Goal: Book appointment/travel/reservation

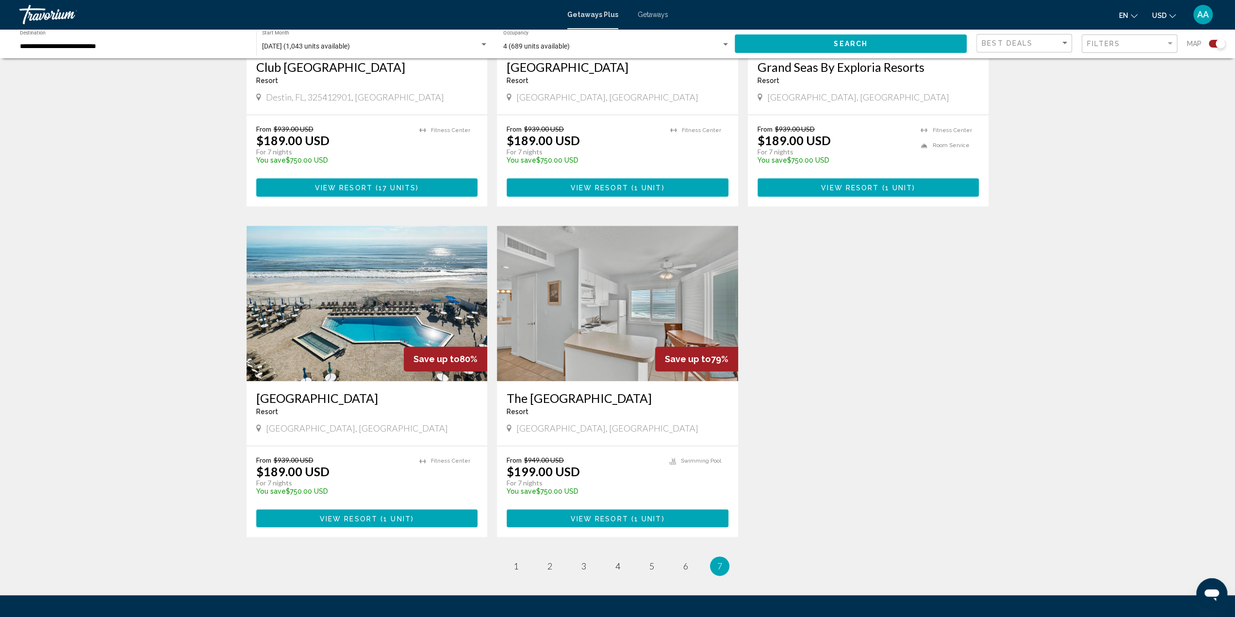
scroll to position [934, 0]
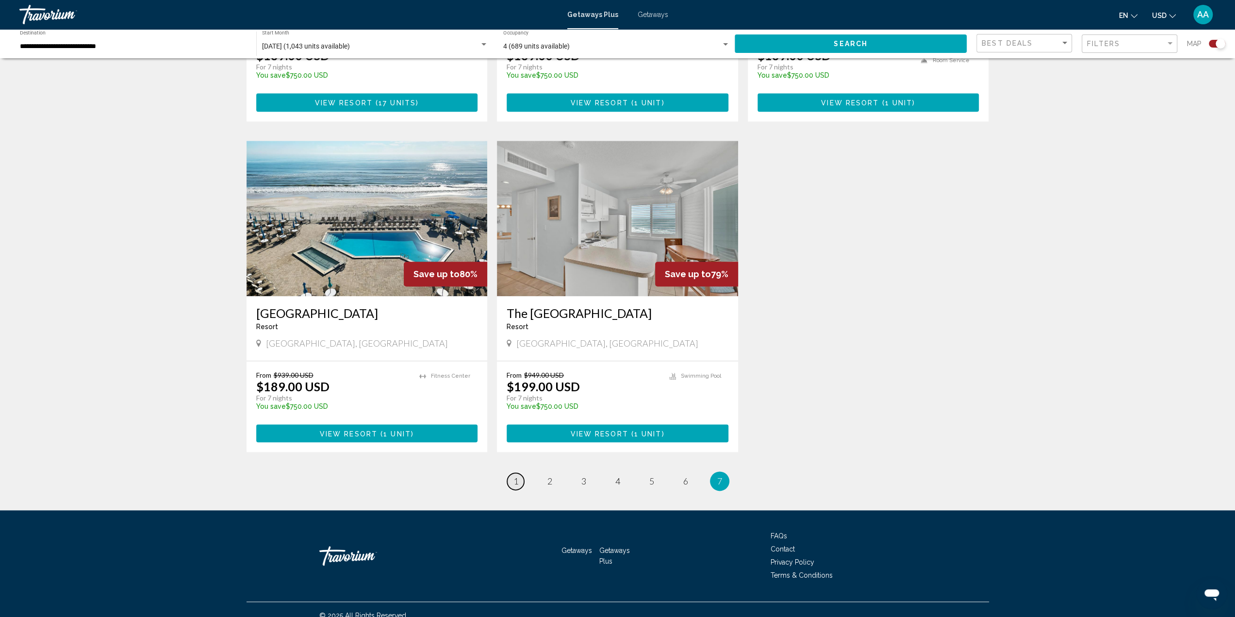
click at [517, 476] on span "1" at bounding box center [515, 481] width 5 height 11
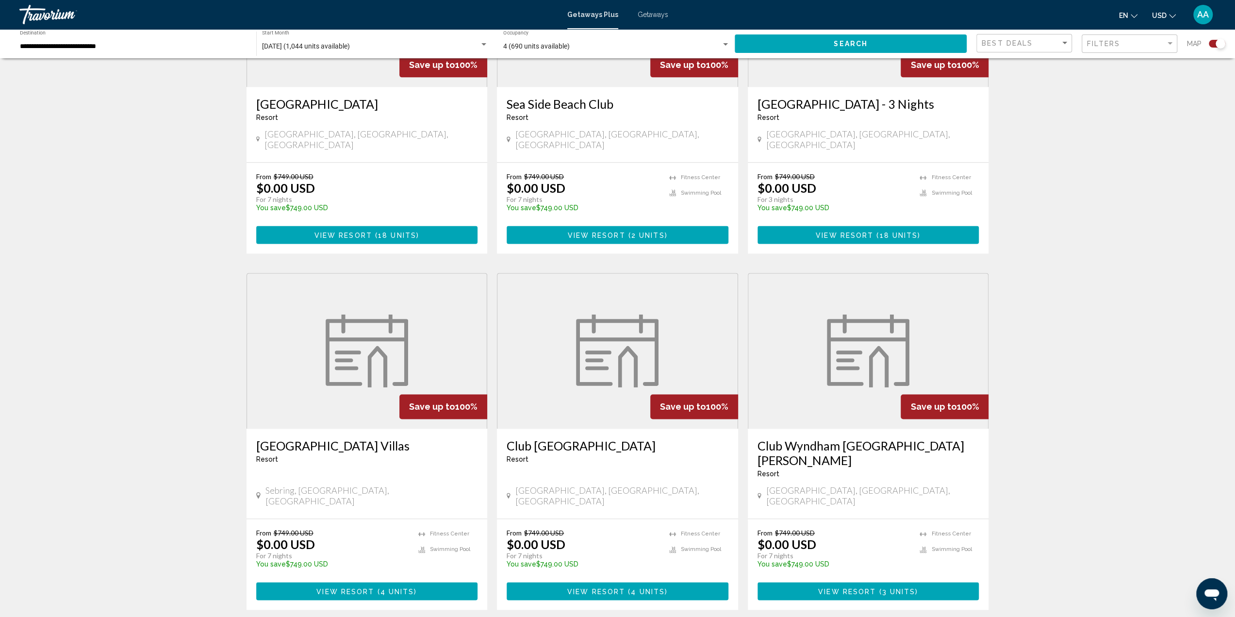
scroll to position [1295, 0]
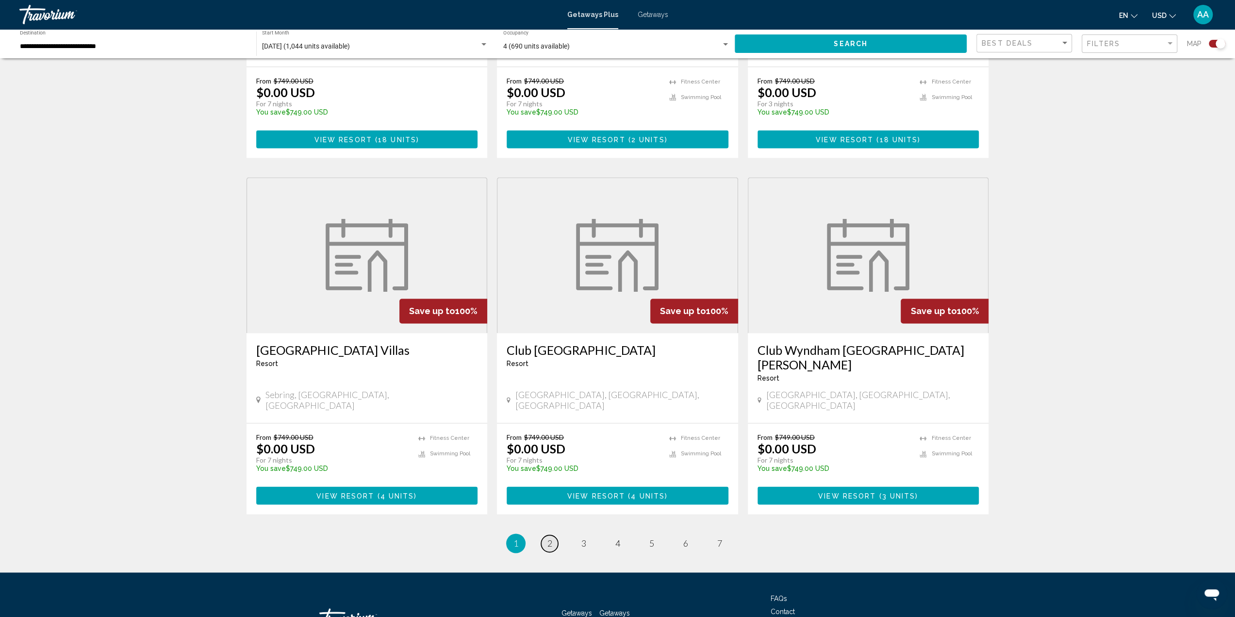
click at [551, 538] on span "2" at bounding box center [549, 543] width 5 height 11
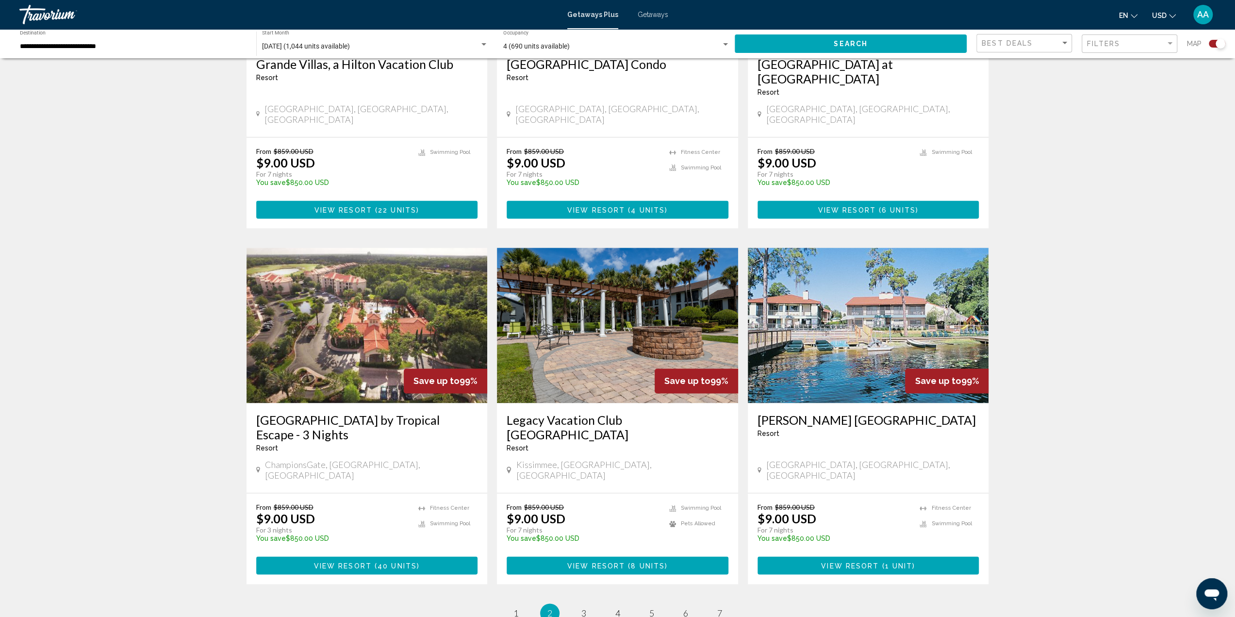
scroll to position [1213, 0]
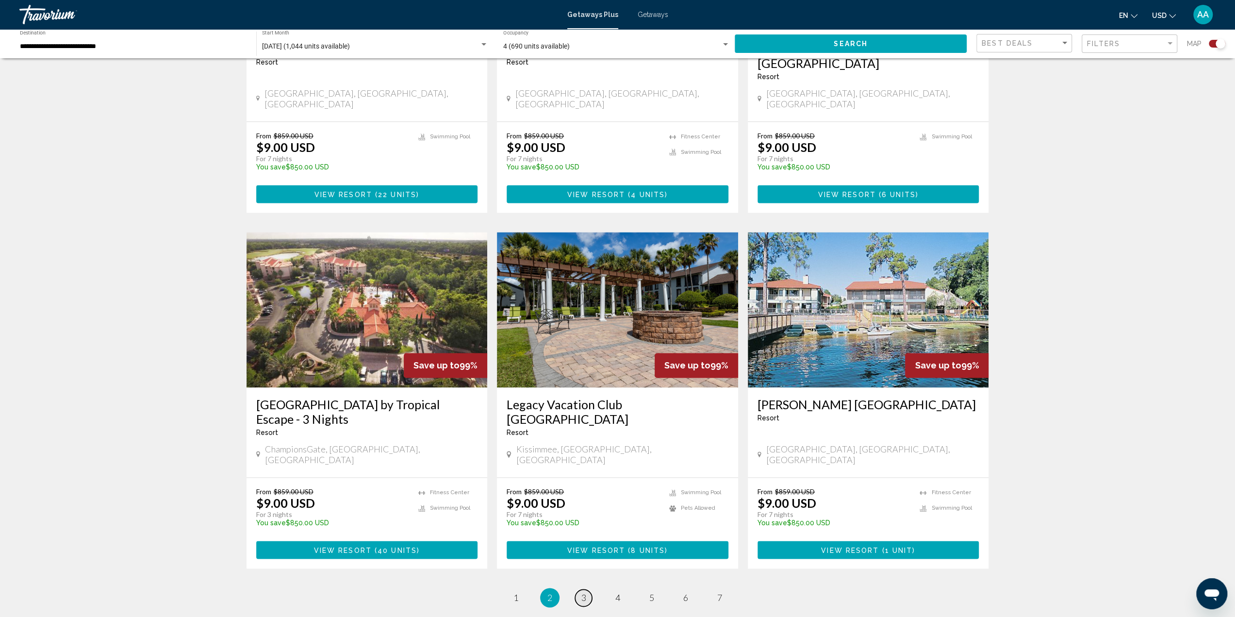
click at [584, 592] on span "3" at bounding box center [583, 597] width 5 height 11
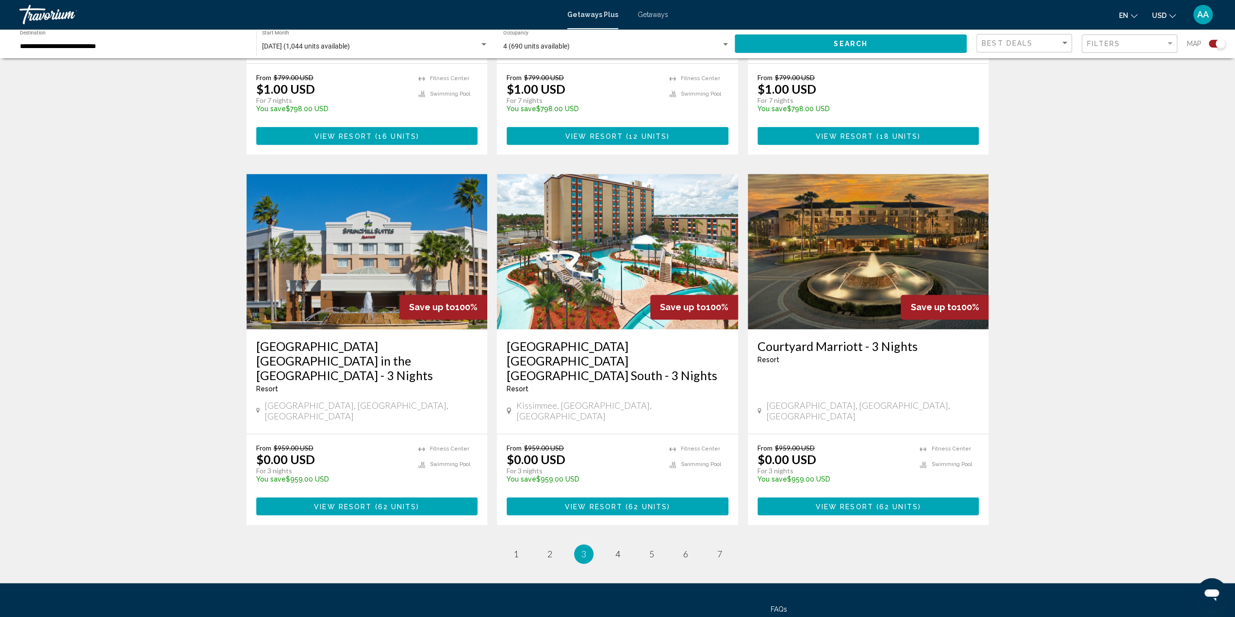
scroll to position [1294, 0]
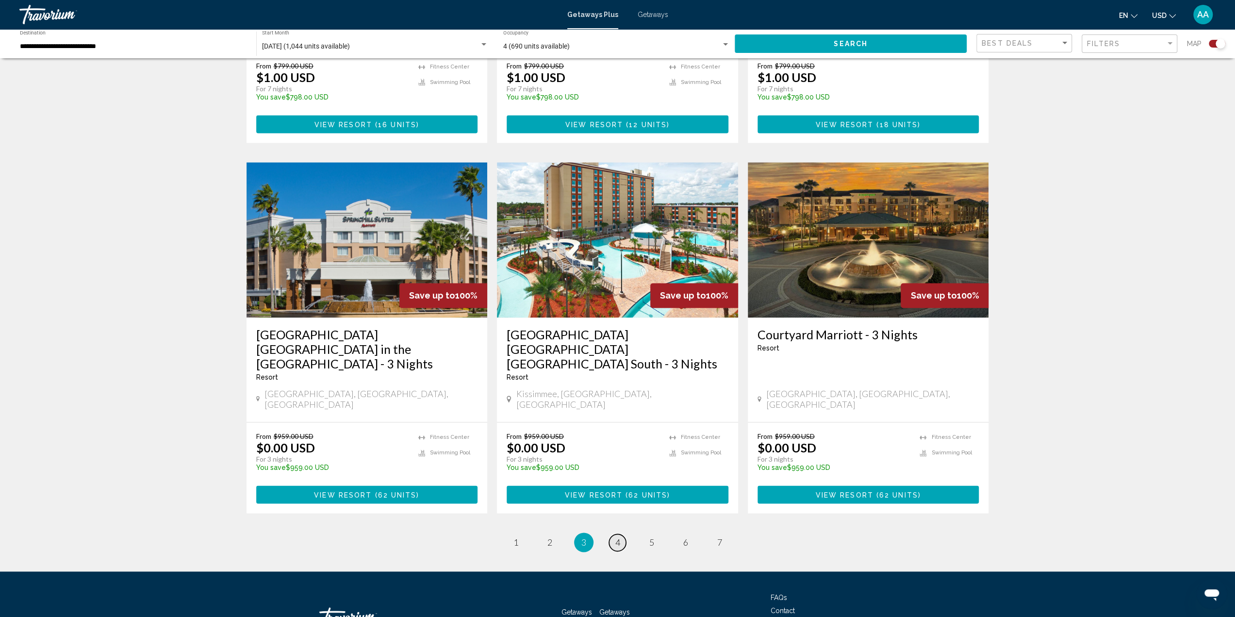
click at [620, 537] on span "4" at bounding box center [617, 542] width 5 height 11
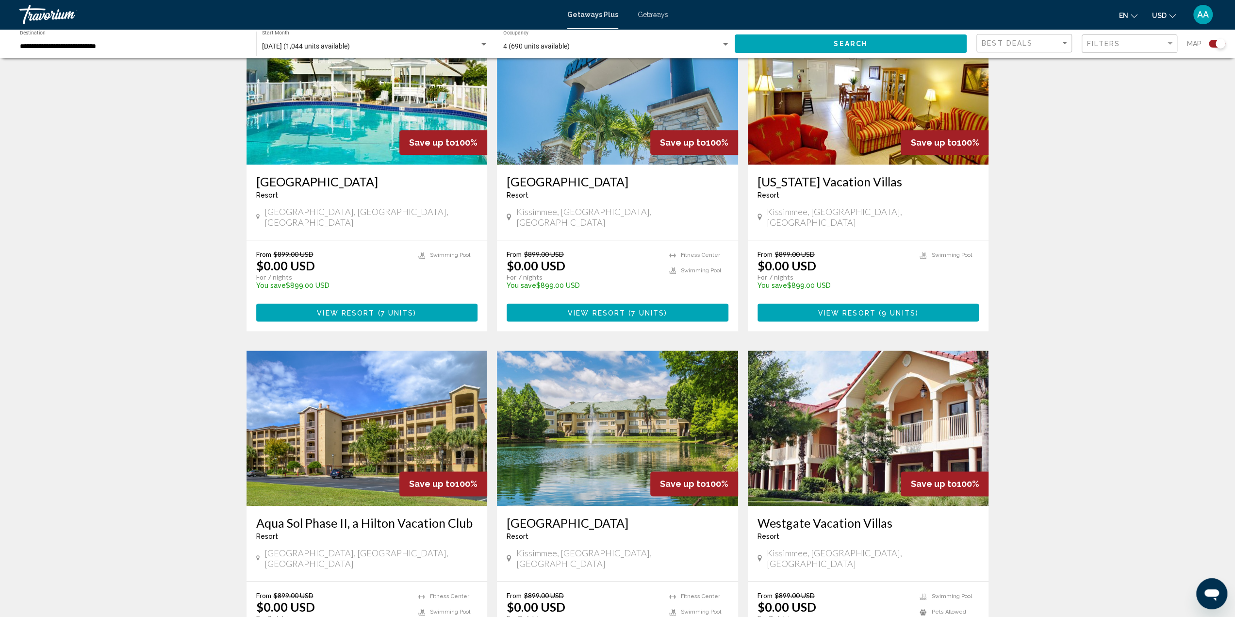
scroll to position [1262, 0]
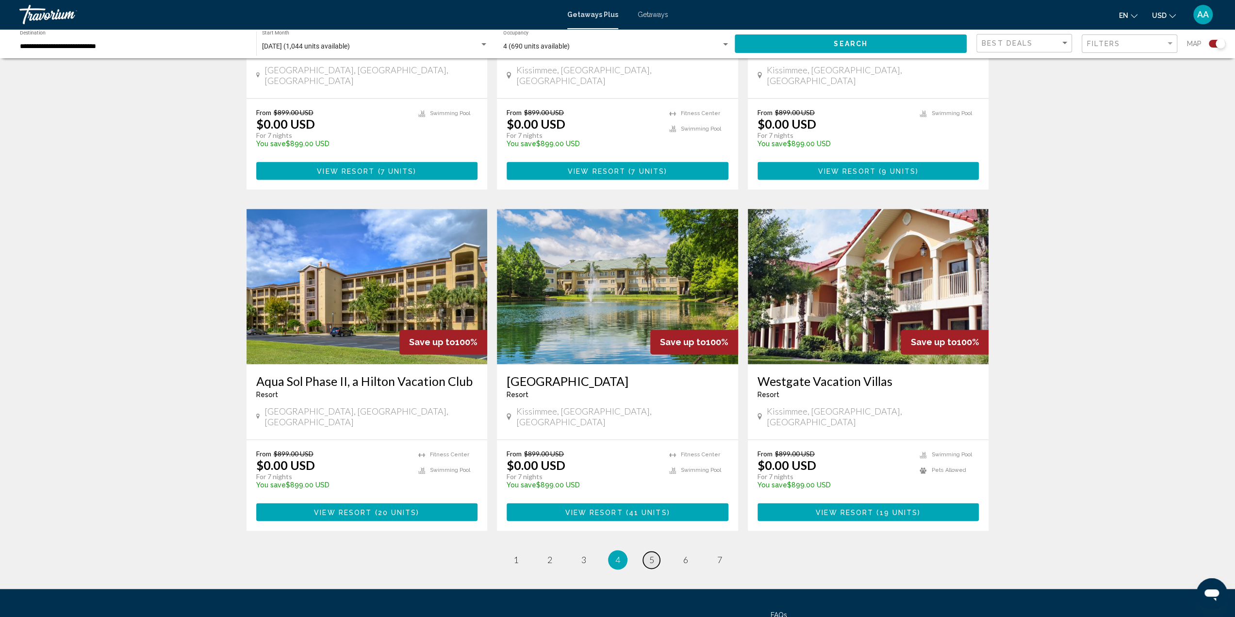
click at [649, 554] on span "5" at bounding box center [651, 559] width 5 height 11
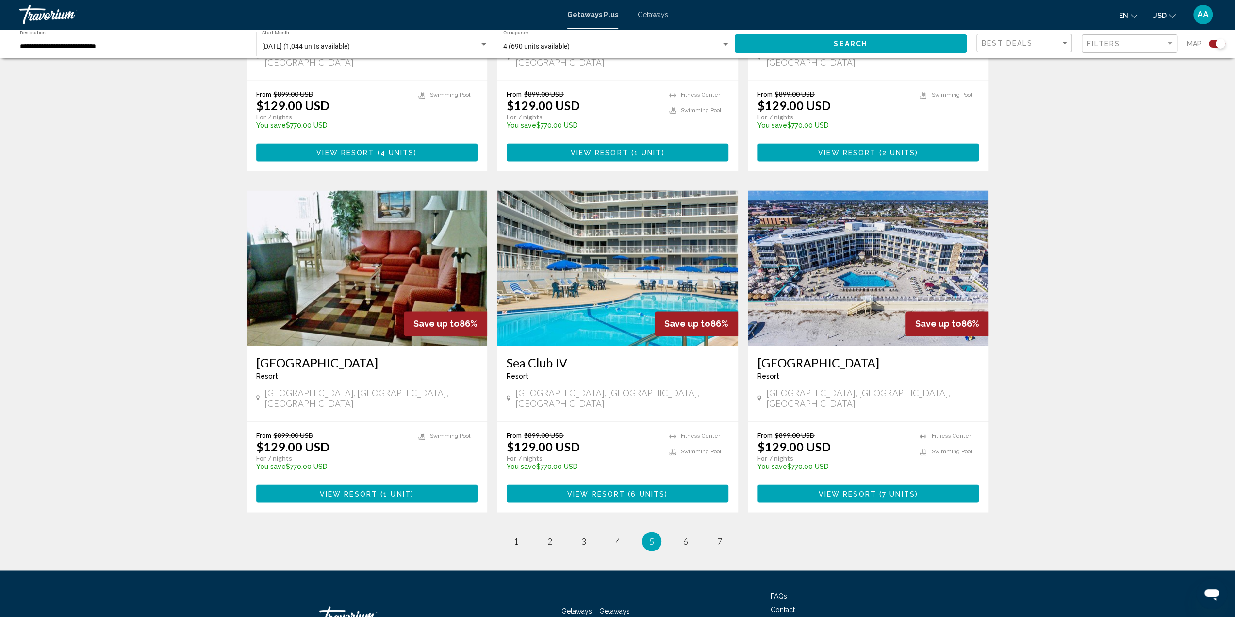
scroll to position [1279, 0]
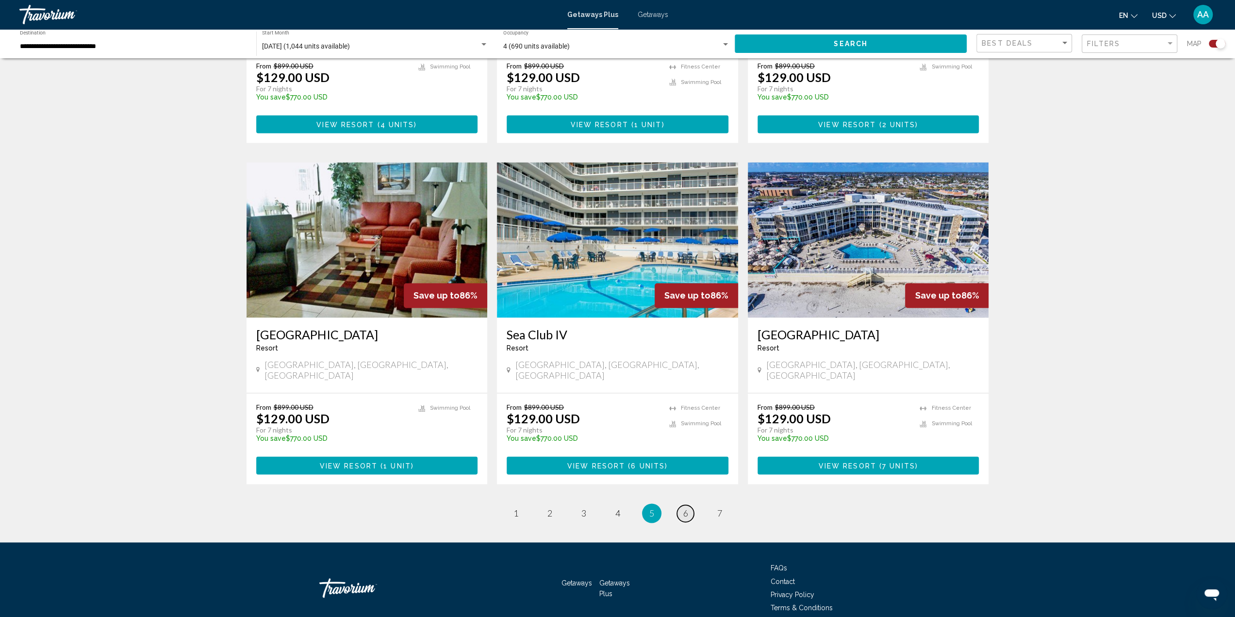
click at [679, 505] on link "page 6" at bounding box center [685, 513] width 17 height 17
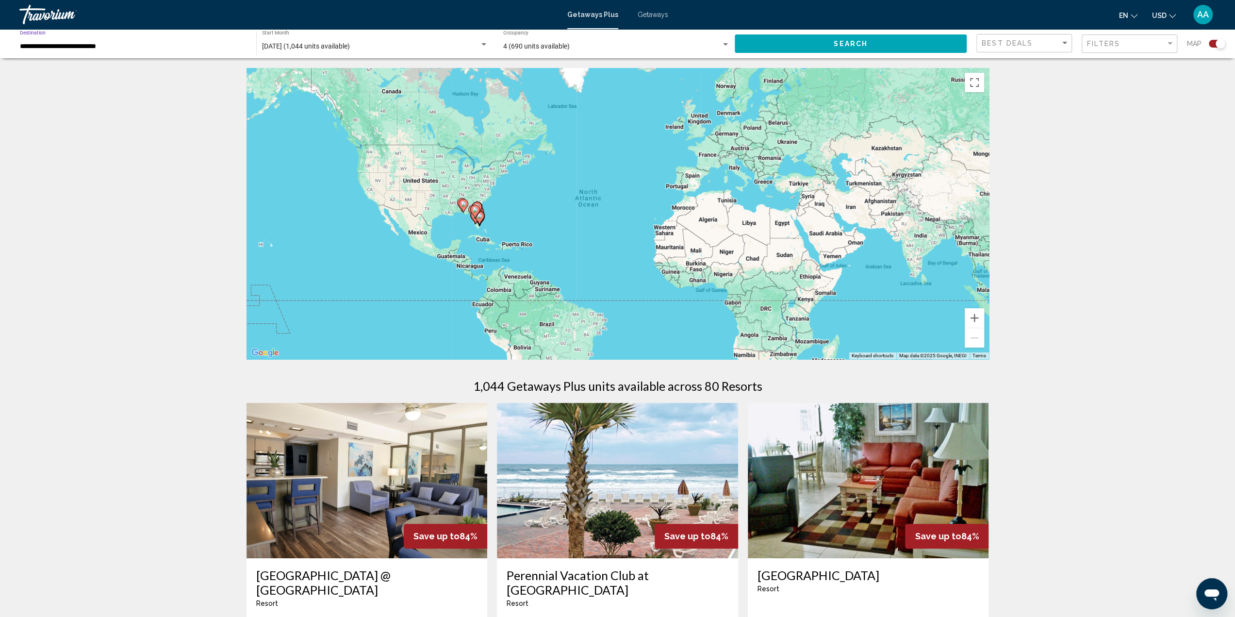
click at [71, 45] on input "**********" at bounding box center [133, 47] width 227 height 8
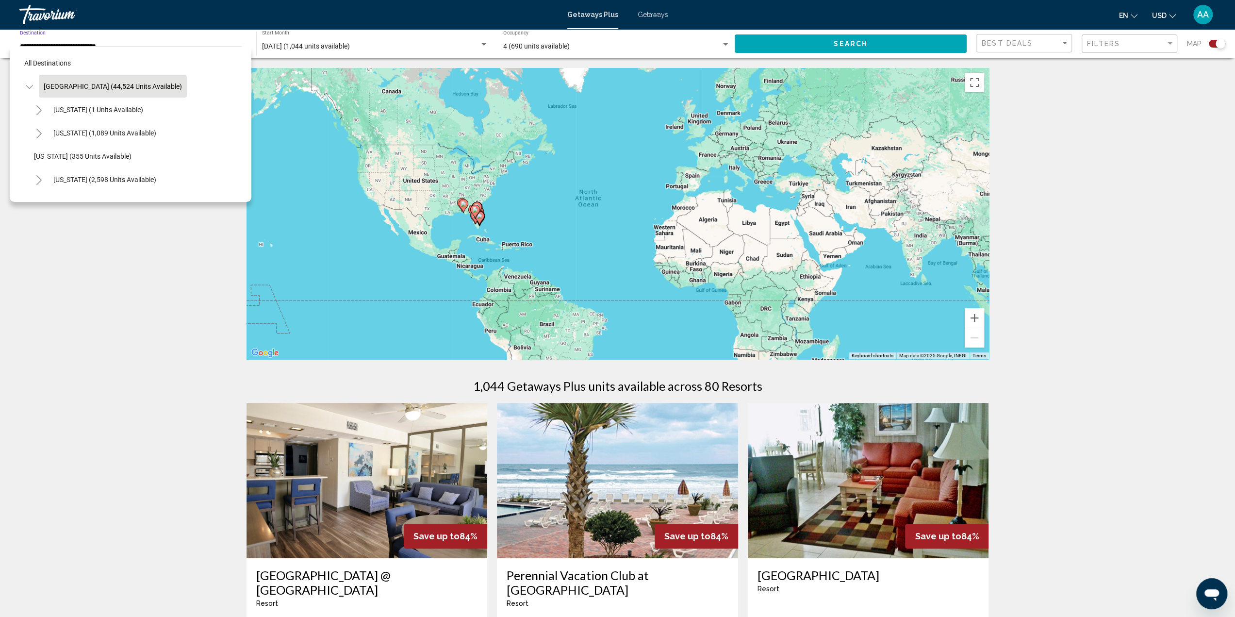
click at [99, 84] on span "[GEOGRAPHIC_DATA] (44,524 units available)" at bounding box center [113, 86] width 138 height 8
type input "**********"
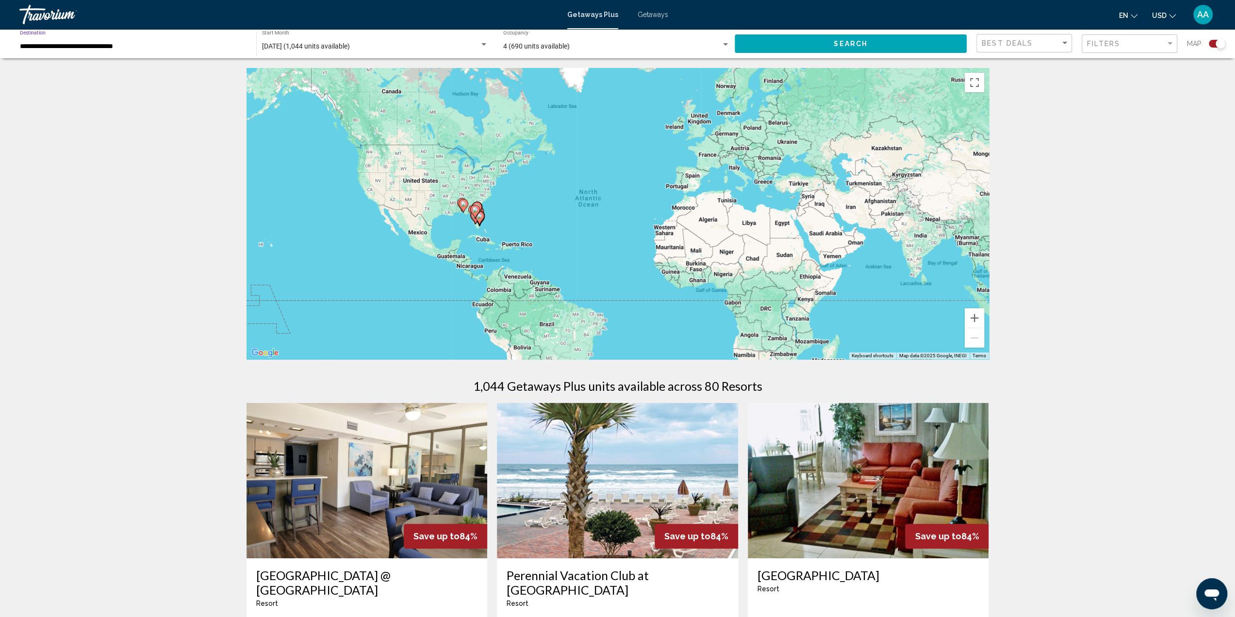
click at [859, 46] on span "Search" at bounding box center [851, 44] width 34 height 8
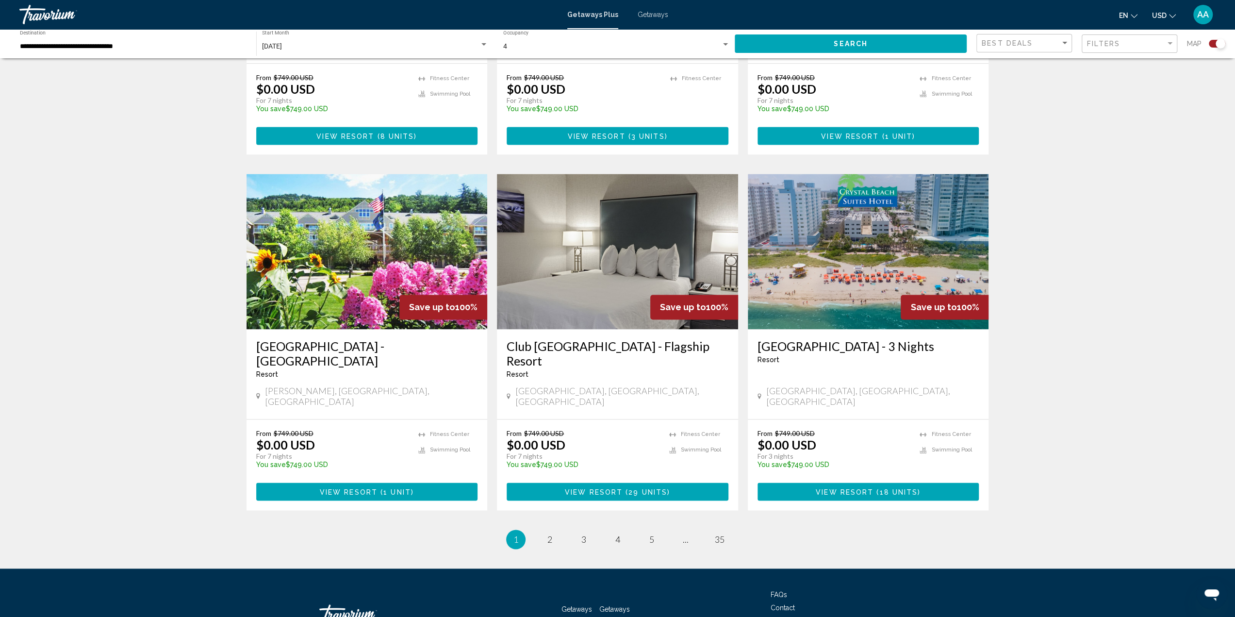
scroll to position [1294, 0]
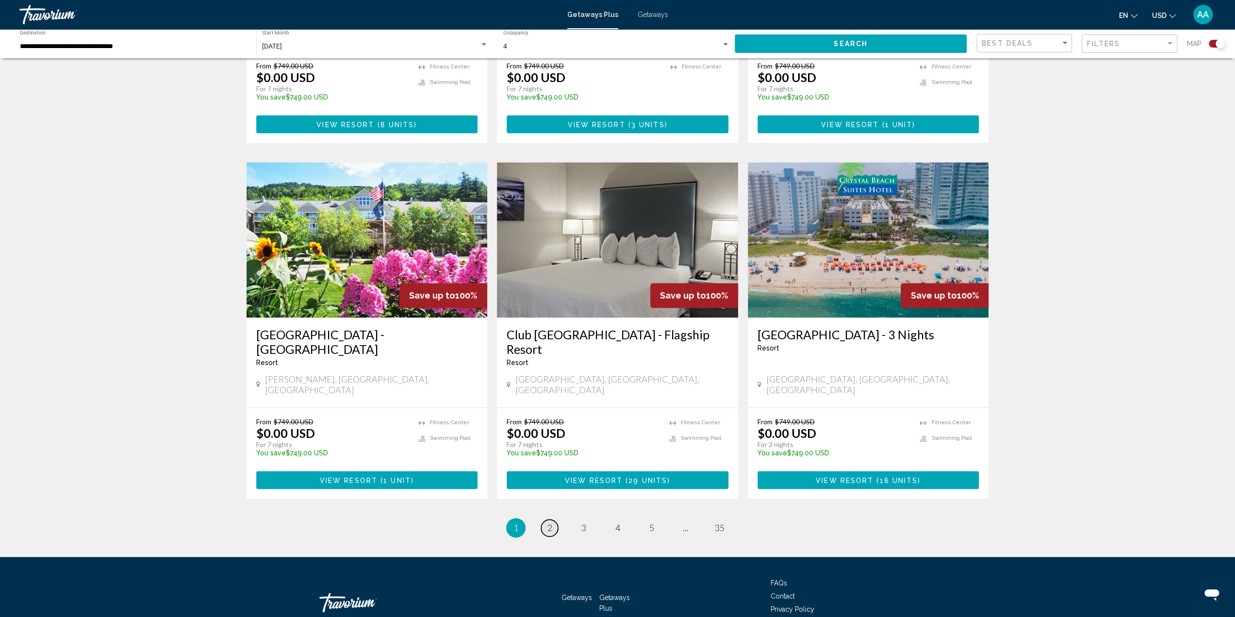
click at [550, 522] on span "2" at bounding box center [549, 527] width 5 height 11
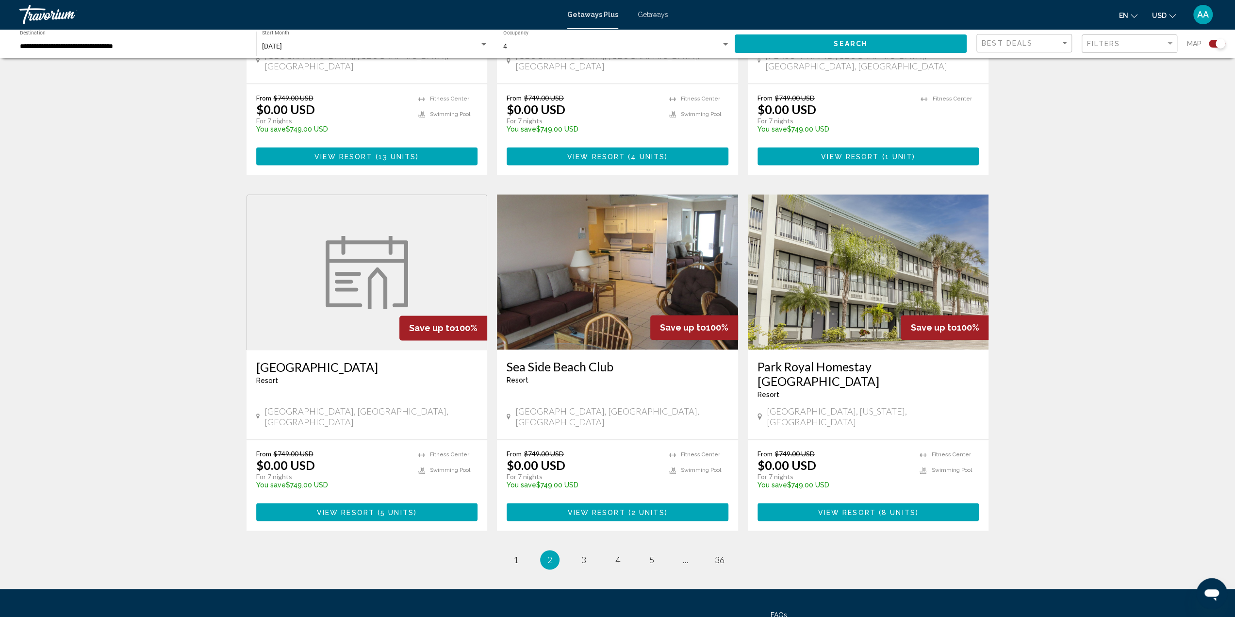
scroll to position [1264, 0]
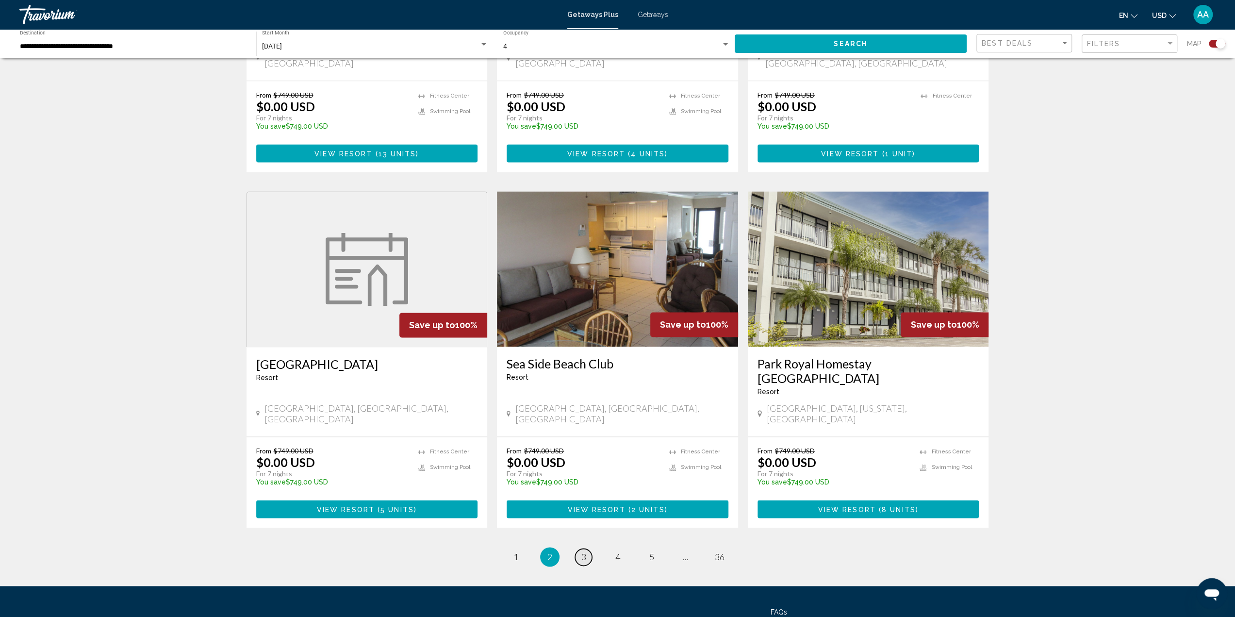
click at [581, 551] on span "3" at bounding box center [583, 556] width 5 height 11
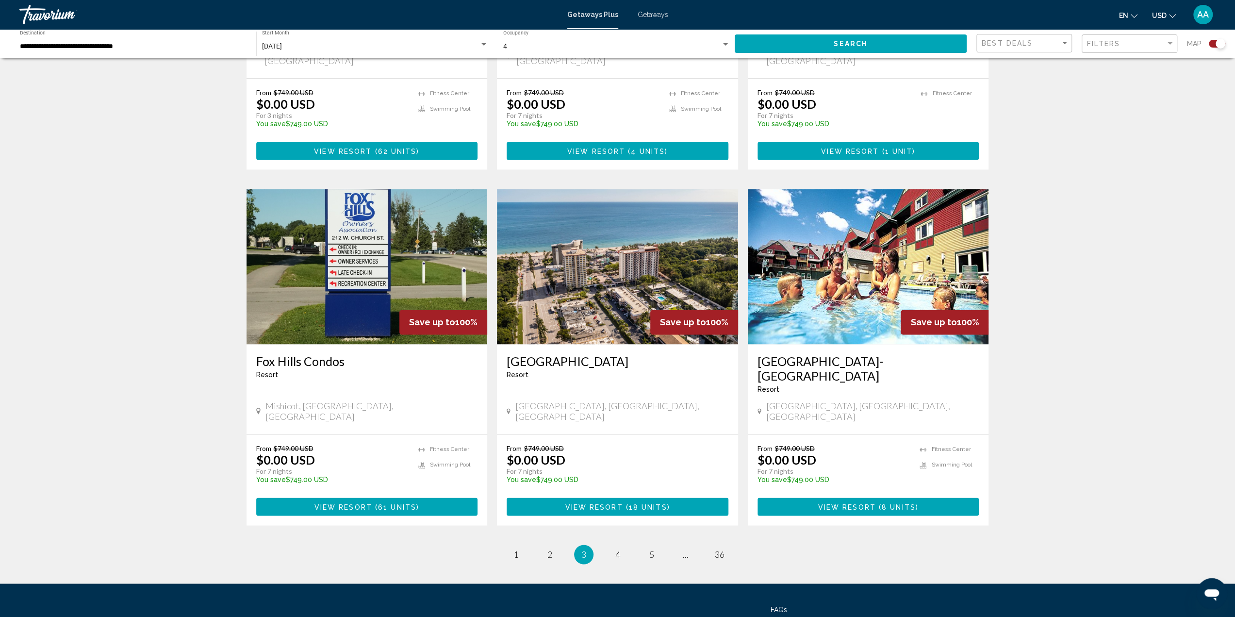
scroll to position [1294, 0]
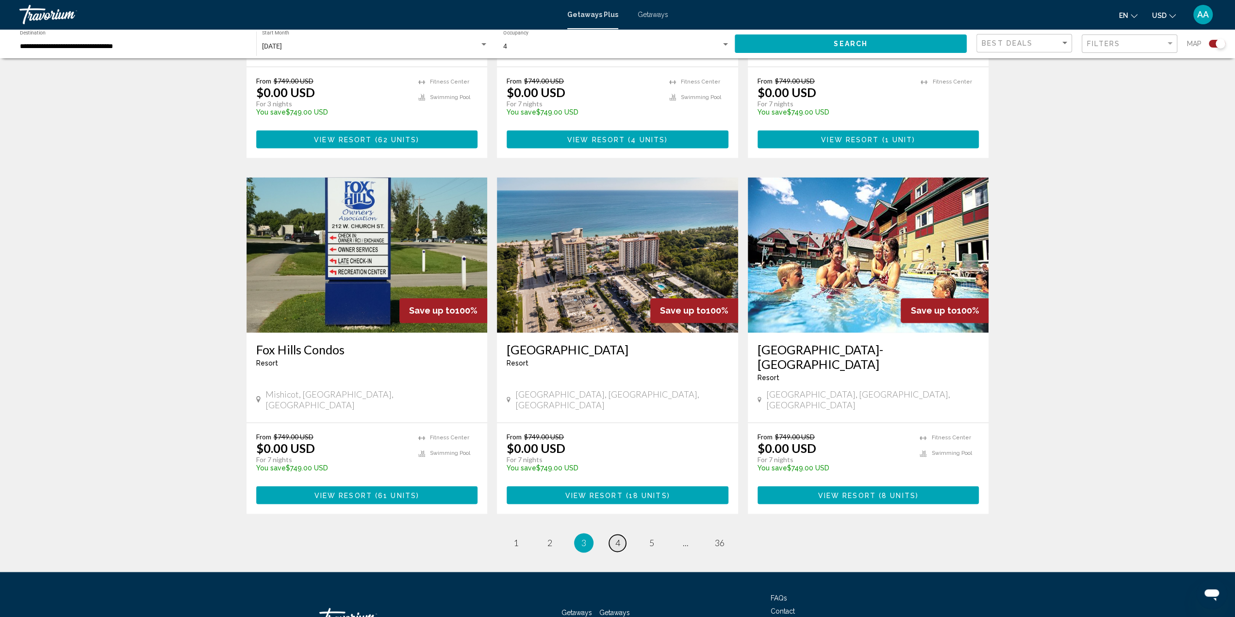
click at [620, 537] on span "4" at bounding box center [617, 542] width 5 height 11
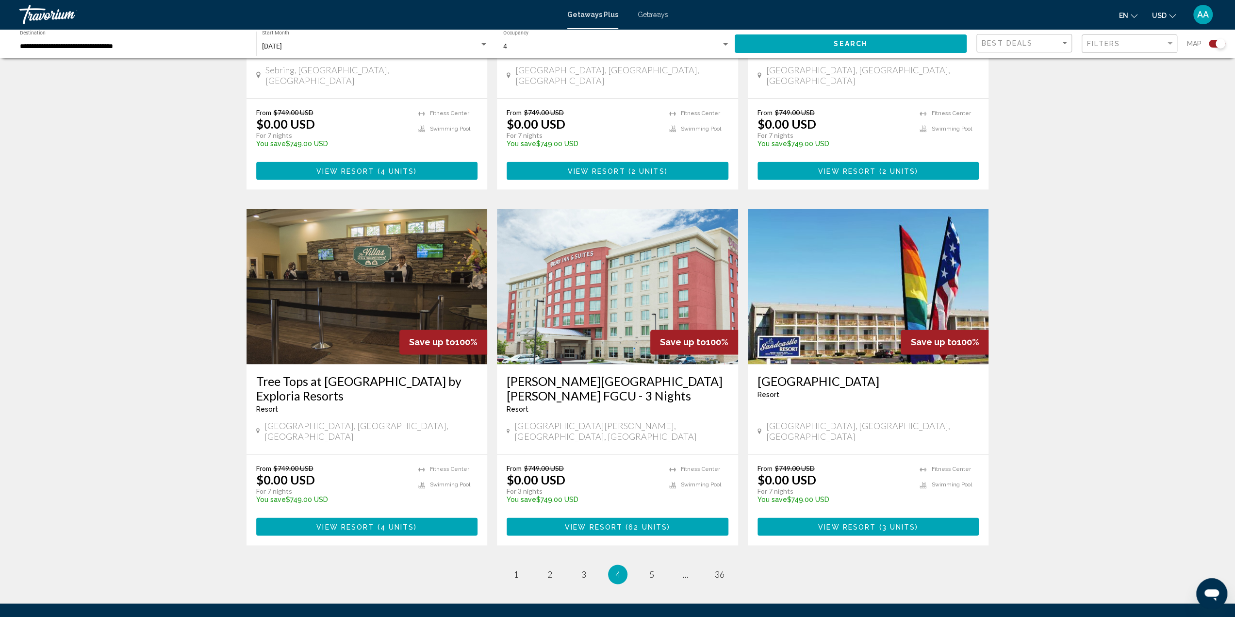
scroll to position [1294, 0]
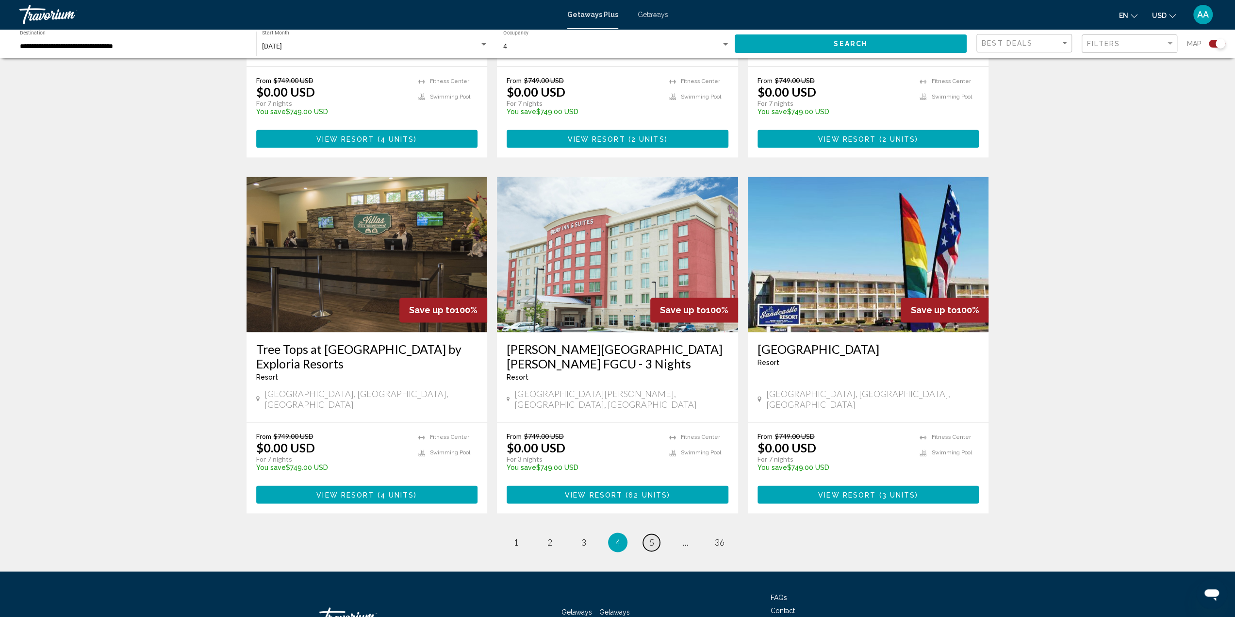
click at [652, 537] on span "5" at bounding box center [651, 542] width 5 height 11
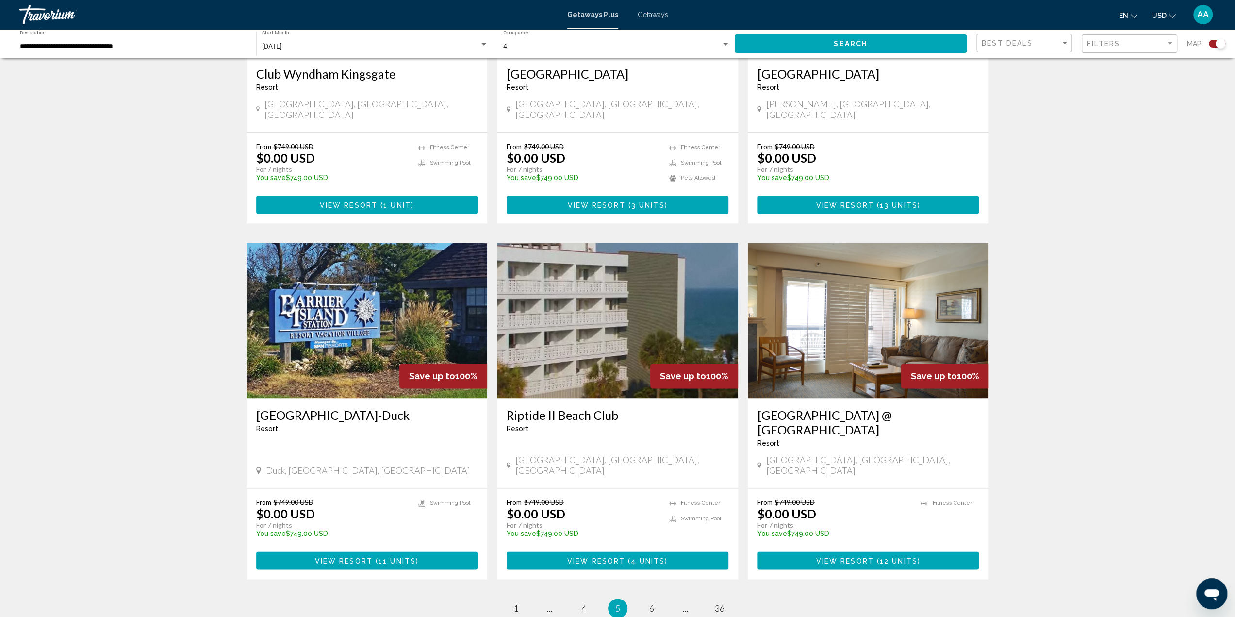
scroll to position [1264, 0]
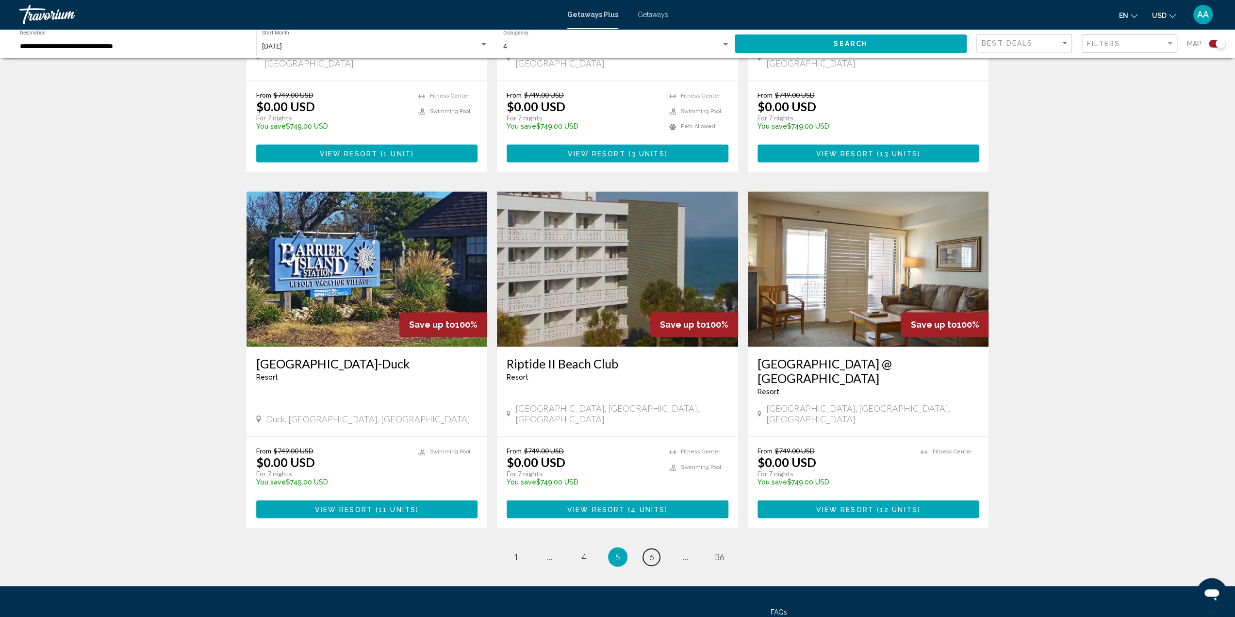
drag, startPoint x: 648, startPoint y: 466, endPoint x: 657, endPoint y: 458, distance: 12.0
click at [653, 551] on span "6" at bounding box center [651, 556] width 5 height 11
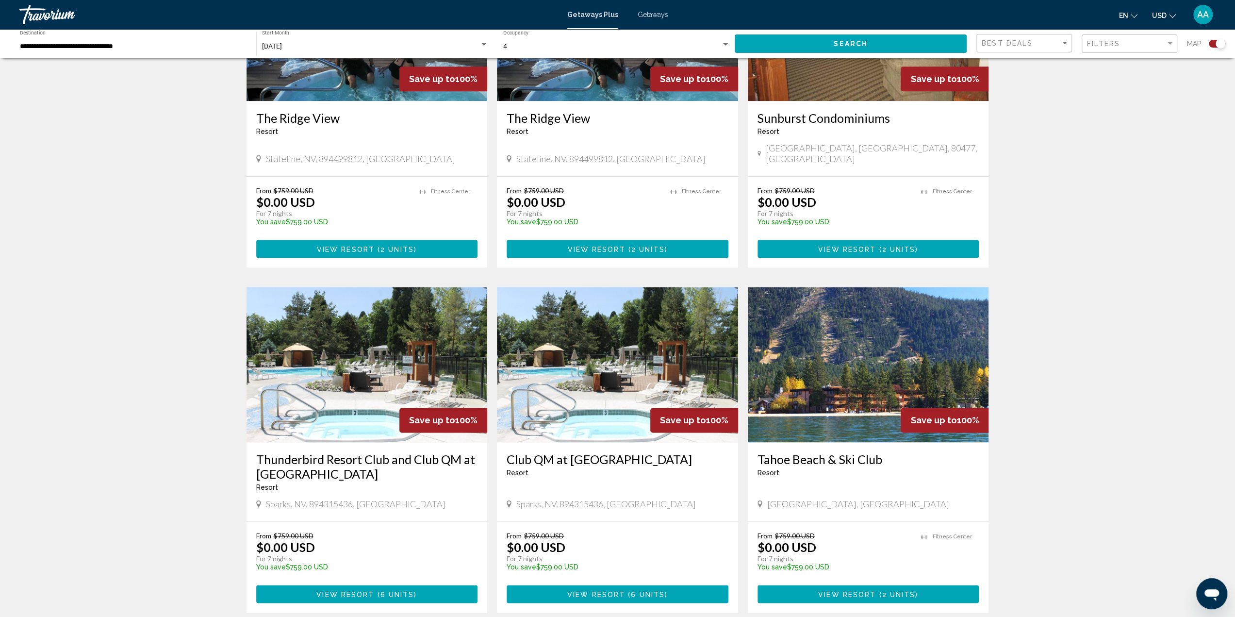
scroll to position [1213, 0]
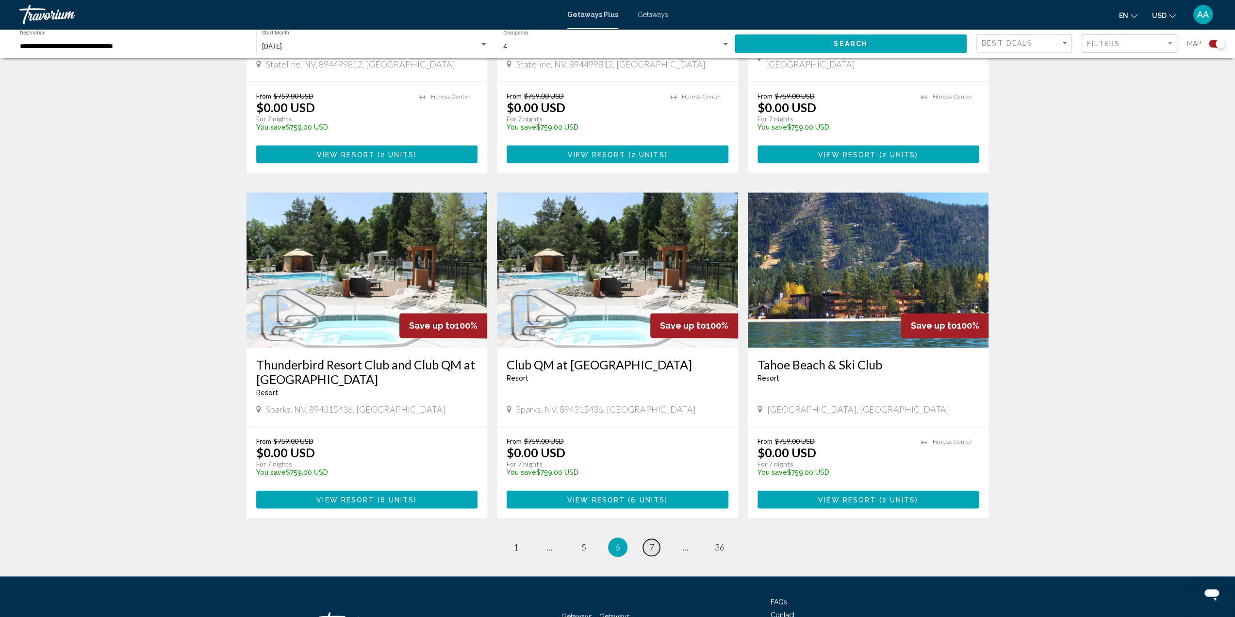
click at [653, 542] on span "7" at bounding box center [651, 547] width 5 height 11
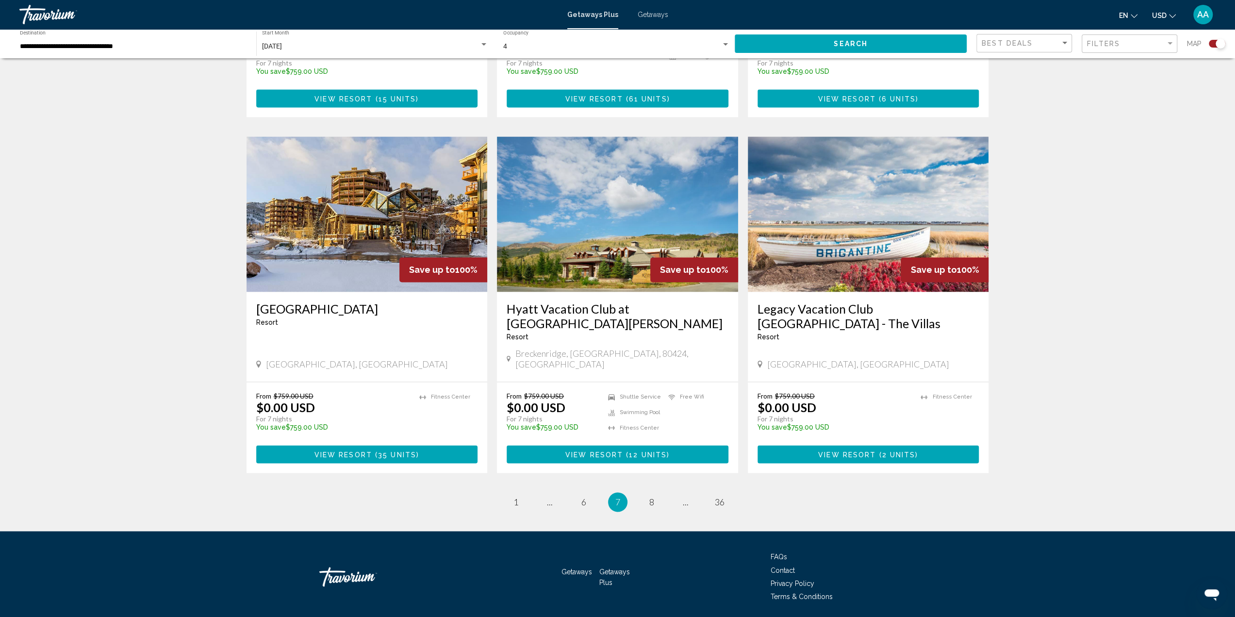
scroll to position [1294, 0]
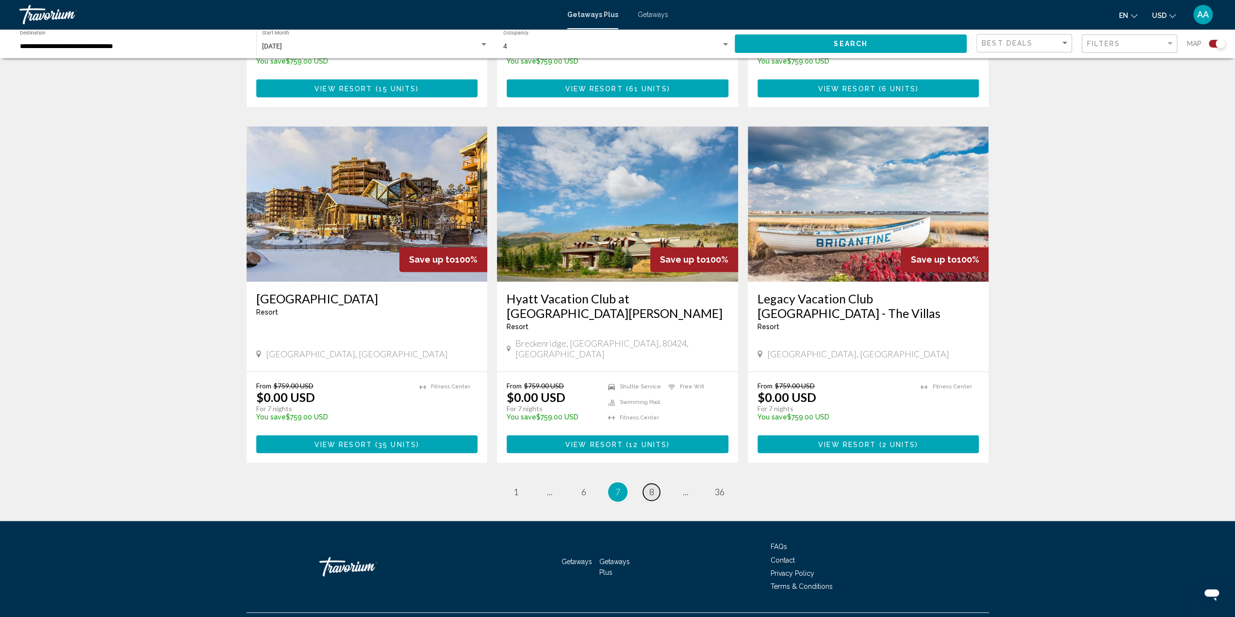
click at [652, 486] on span "8" at bounding box center [651, 491] width 5 height 11
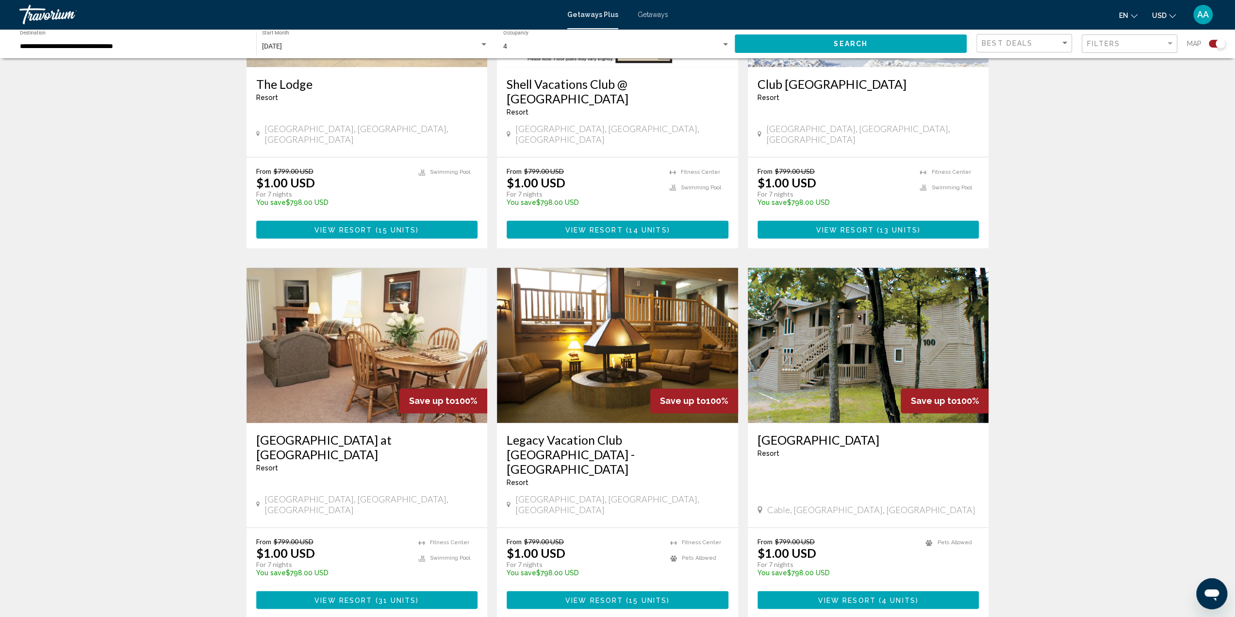
scroll to position [1294, 0]
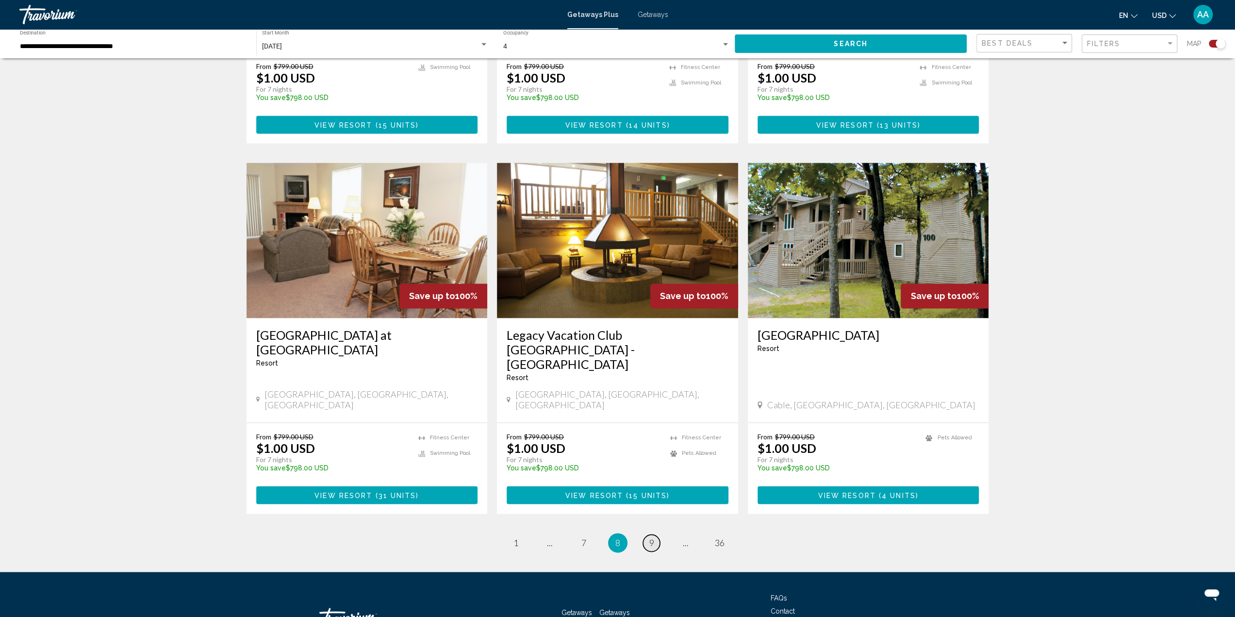
click at [650, 537] on span "9" at bounding box center [651, 542] width 5 height 11
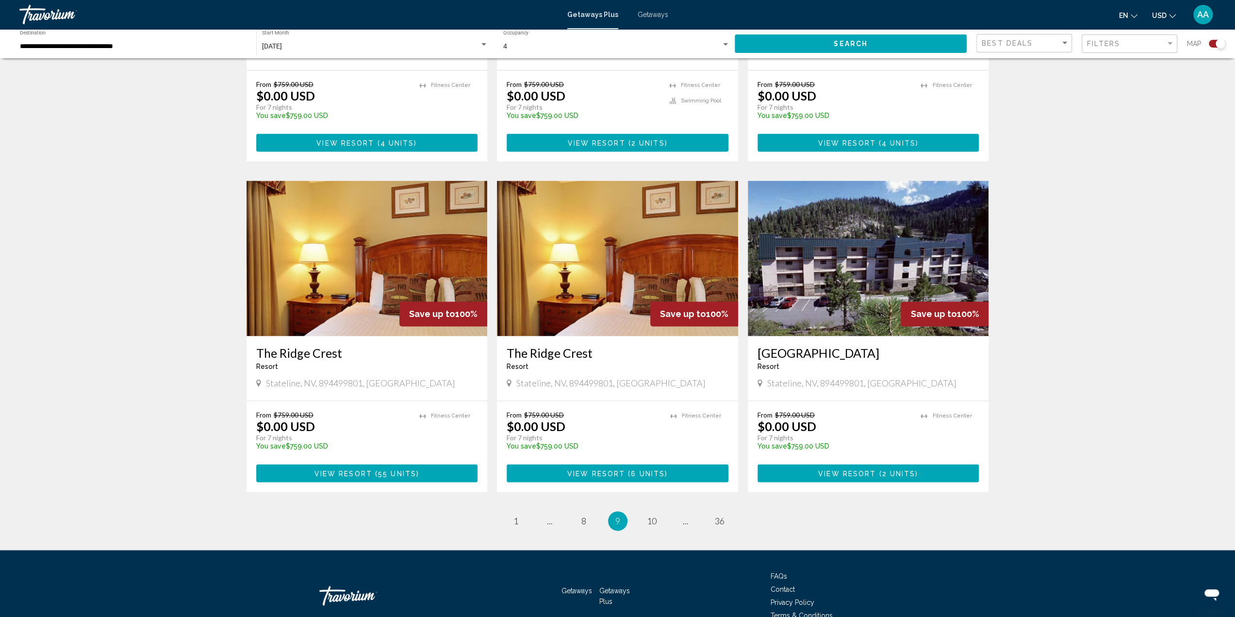
scroll to position [1308, 0]
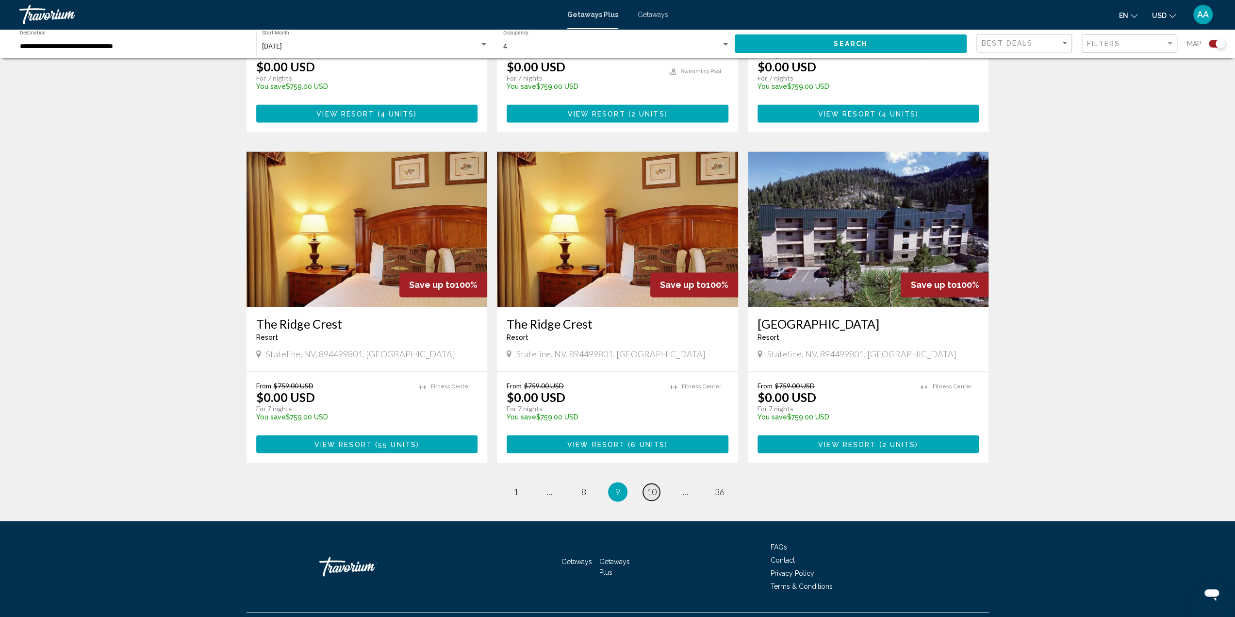
click at [650, 486] on span "10" at bounding box center [652, 491] width 10 height 11
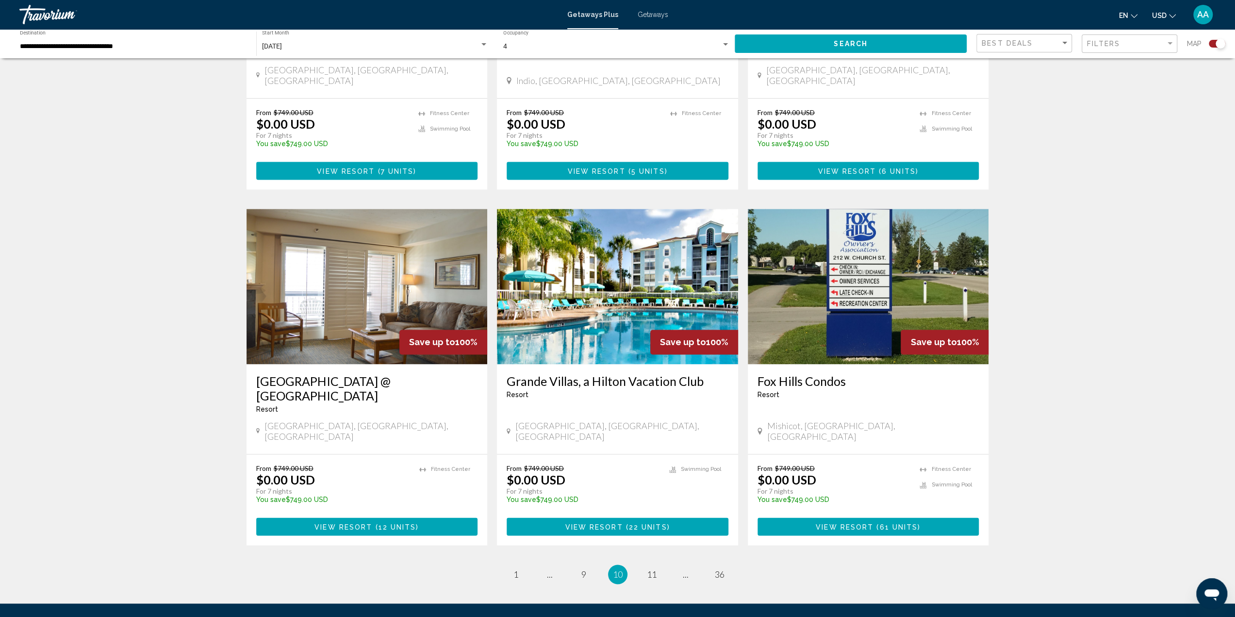
scroll to position [1264, 0]
